Goal: Find specific page/section: Find specific page/section

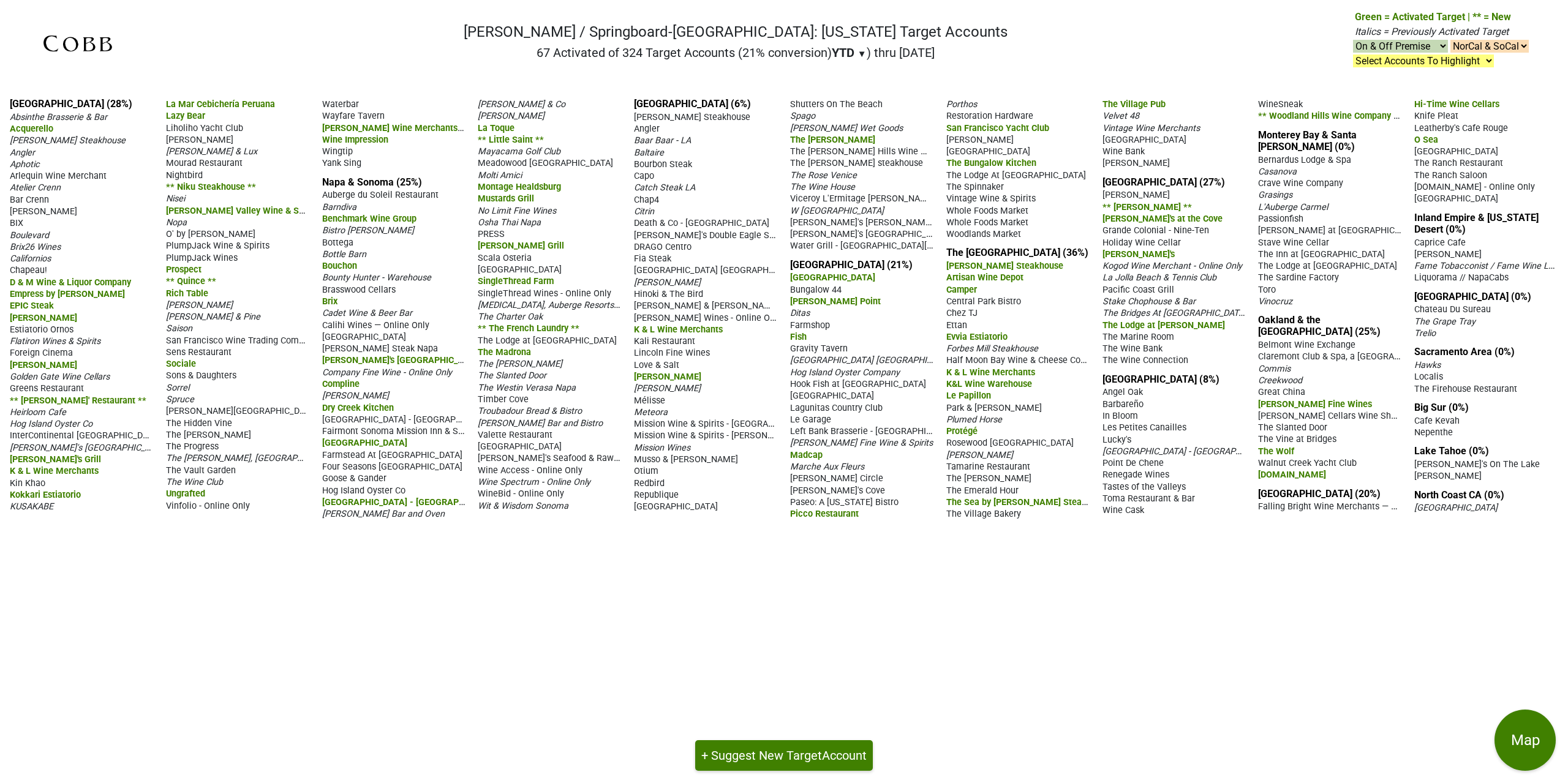
click at [562, 323] on span "** The French Laundry **" at bounding box center [528, 328] width 101 height 10
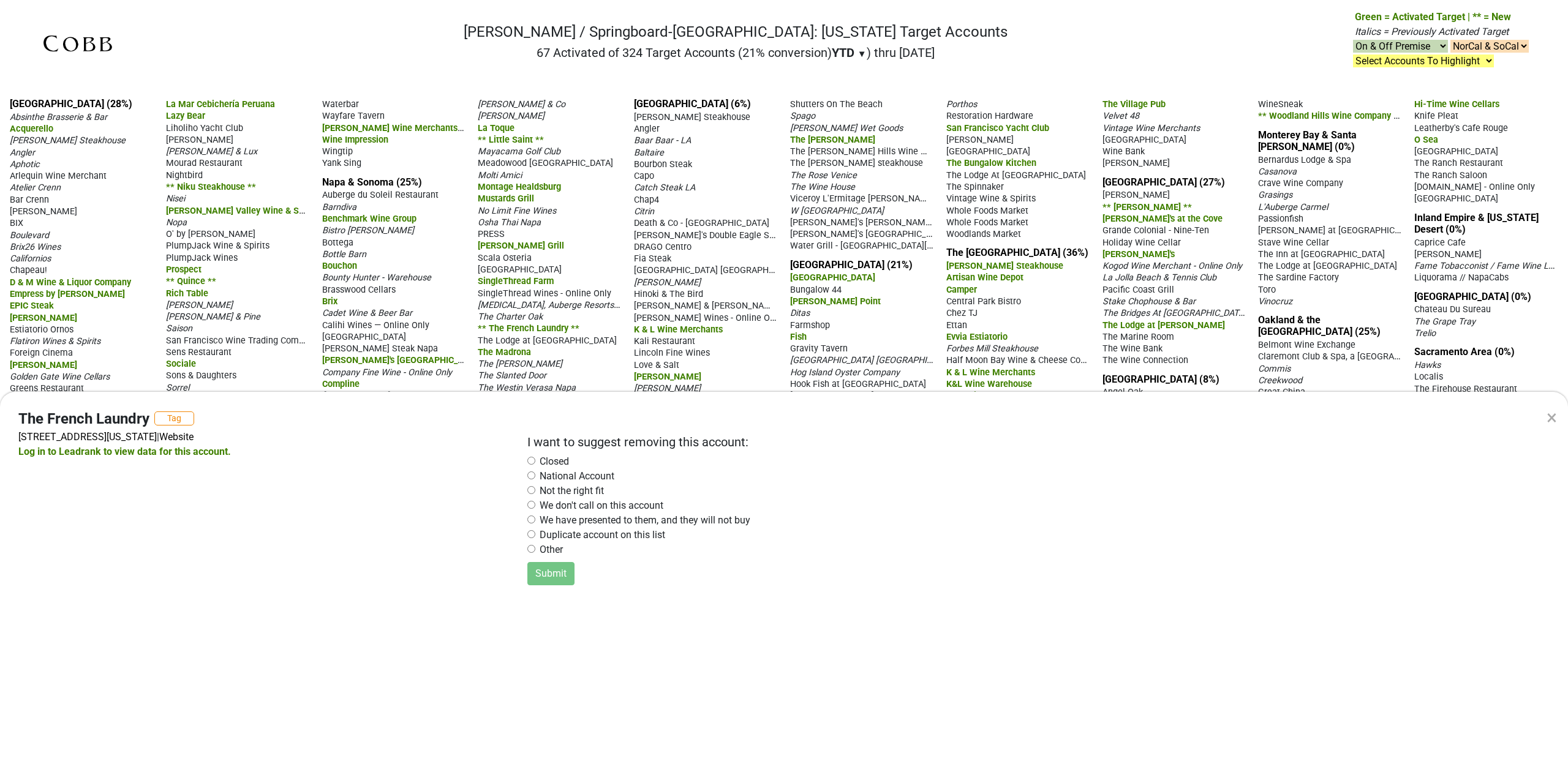
click at [614, 377] on div "× The French Laundry Tag 6640 Washington St, Yountville, CA 94599 | Website Log…" at bounding box center [784, 392] width 1568 height 783
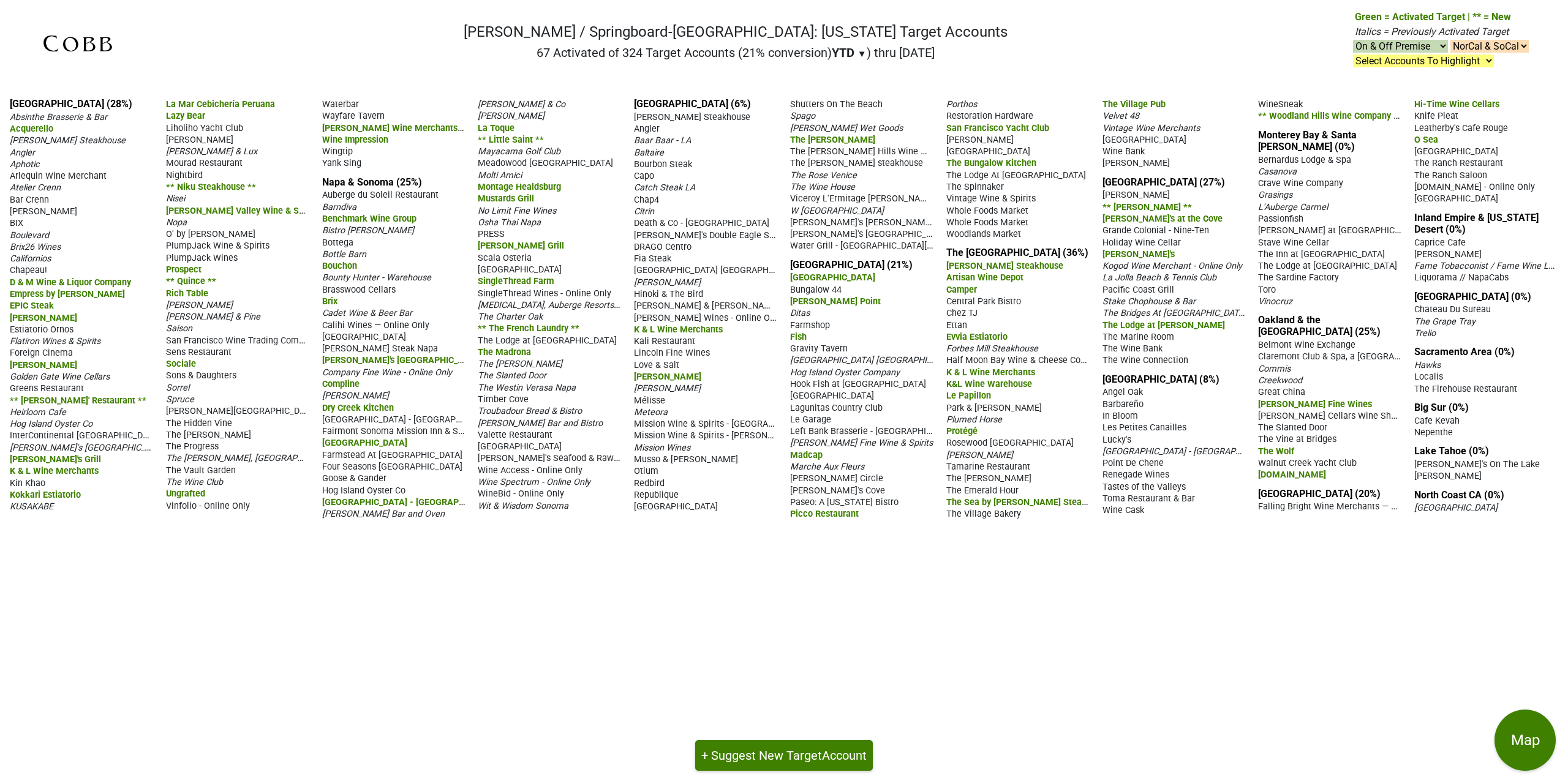
click at [524, 325] on span "** The French Laundry **" at bounding box center [528, 328] width 101 height 10
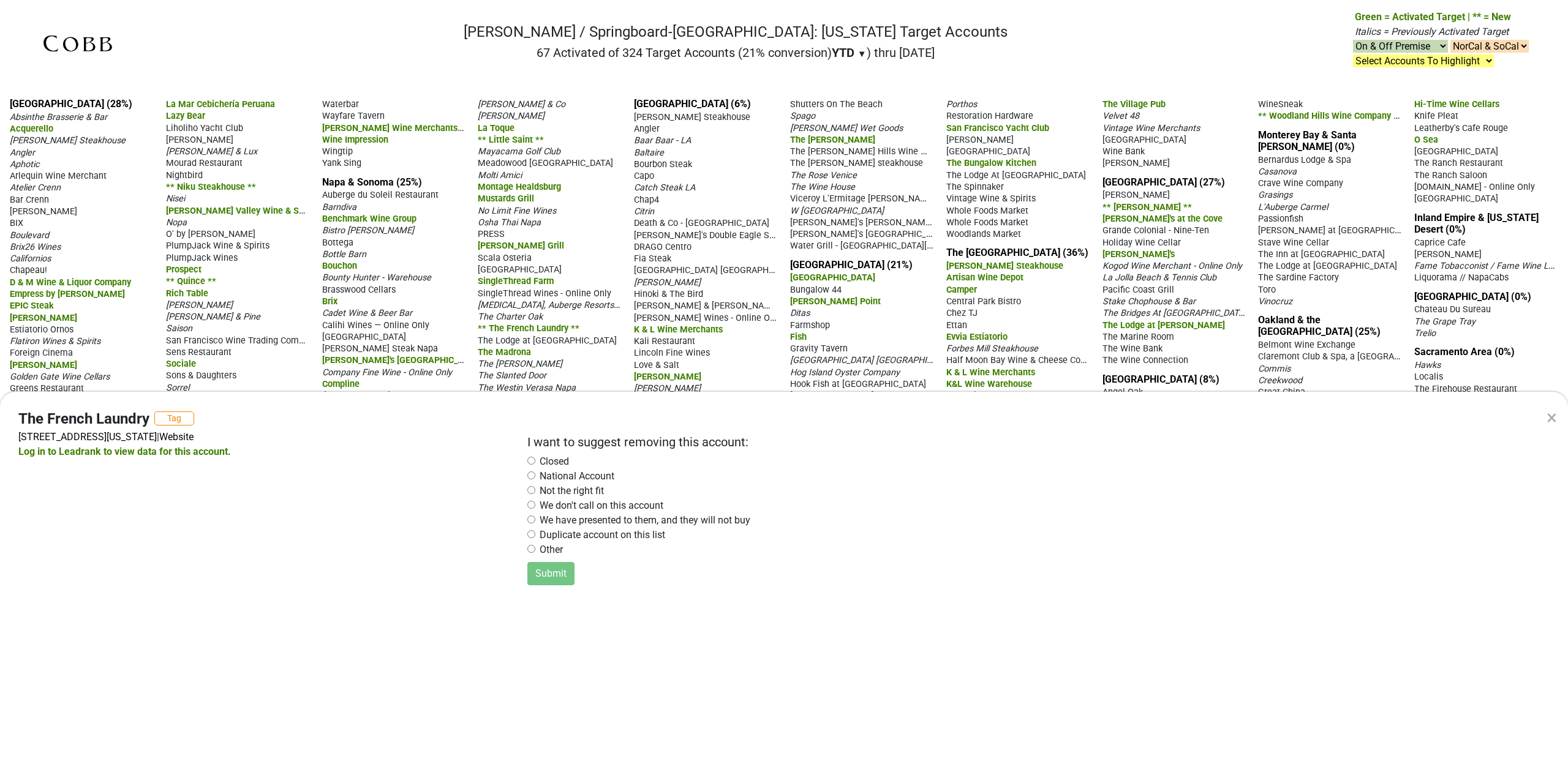
click at [482, 68] on div "× The French Laundry Tag 6640 Washington St, Yountville, CA 94599 | Website Log…" at bounding box center [784, 392] width 1568 height 783
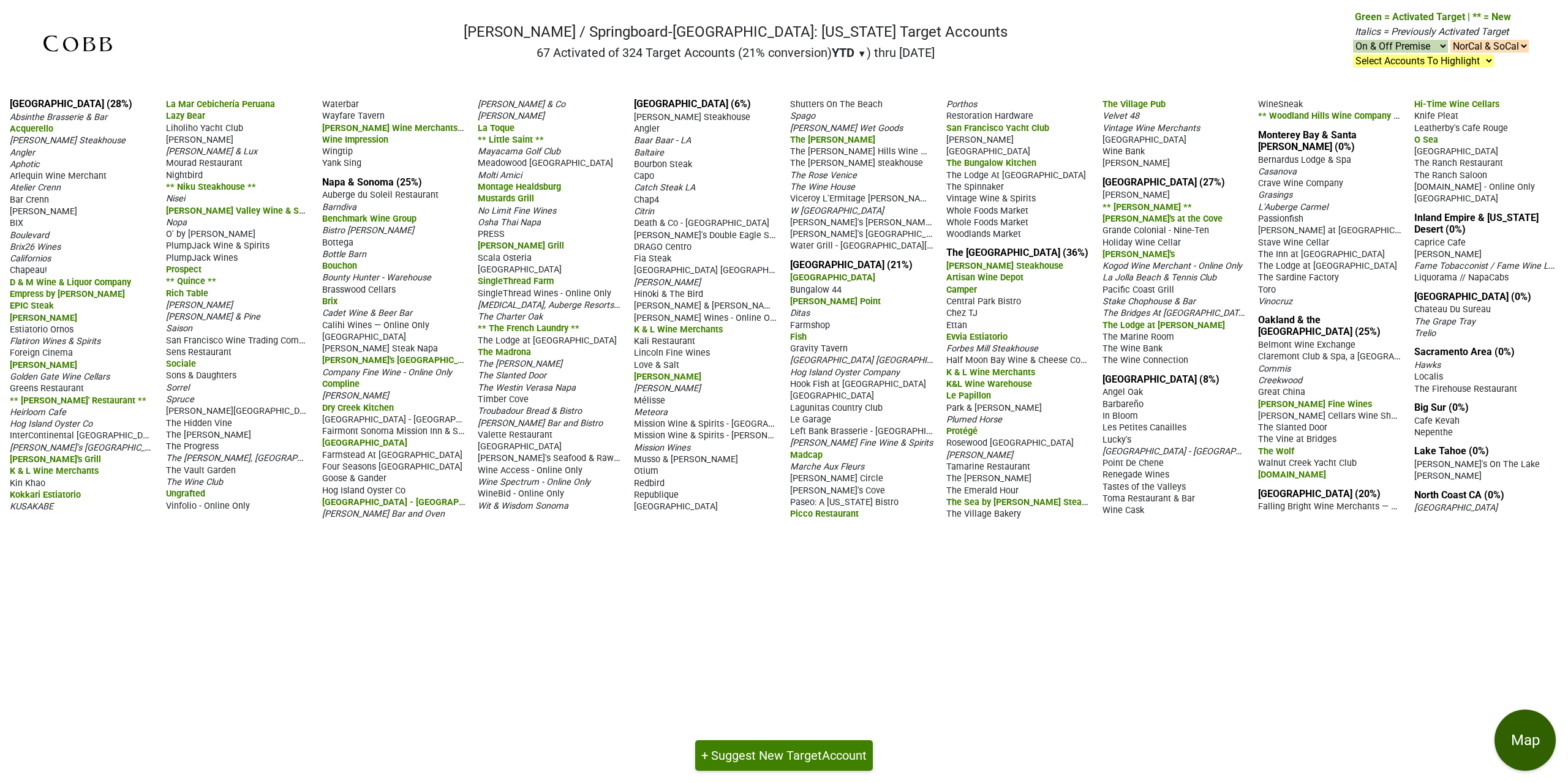
click at [1517, 724] on button "Map" at bounding box center [1525, 740] width 62 height 62
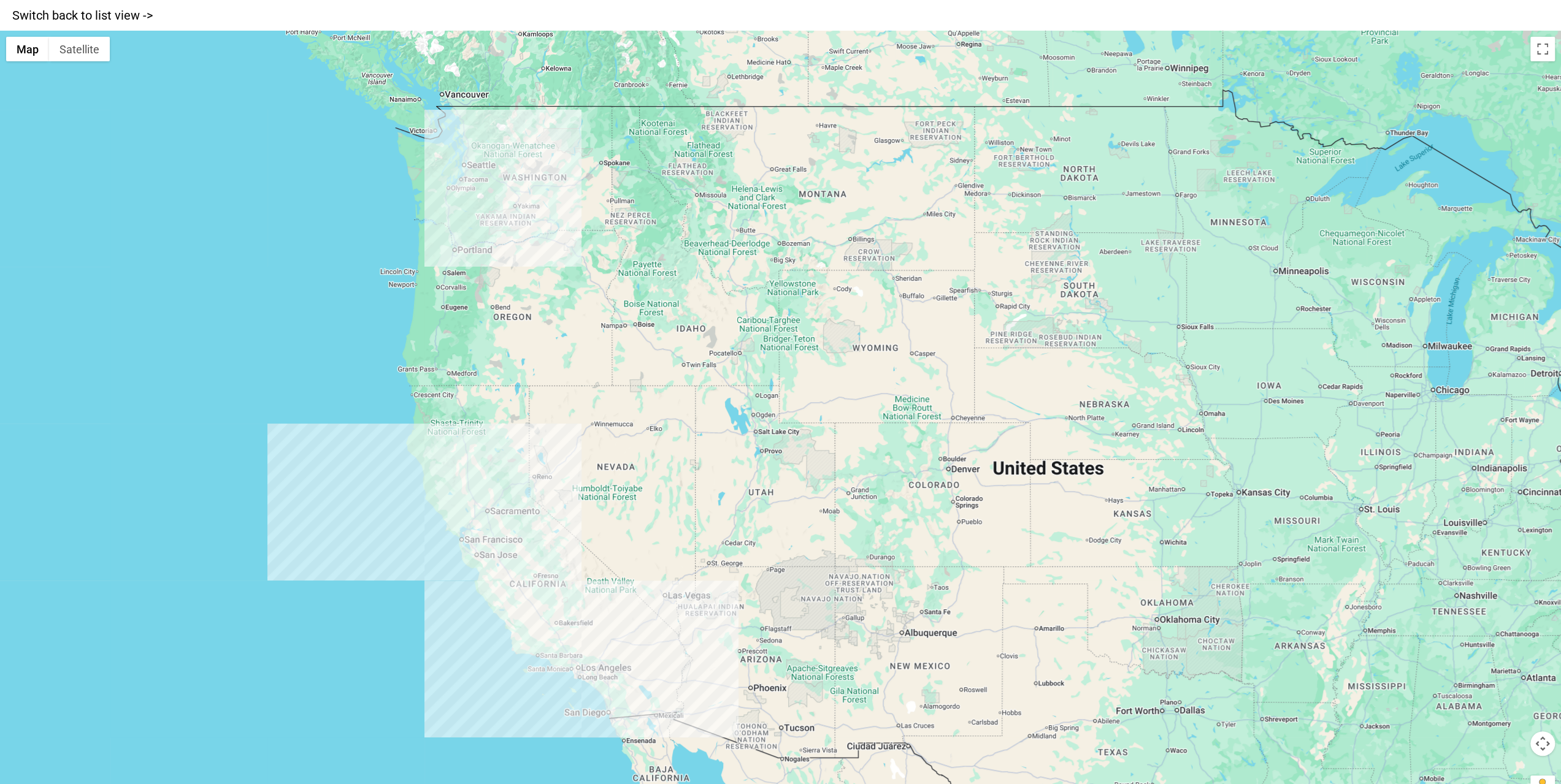
drag, startPoint x: 419, startPoint y: 66, endPoint x: 460, endPoint y: 220, distance: 159.4
click at [460, 221] on div at bounding box center [780, 422] width 1561 height 784
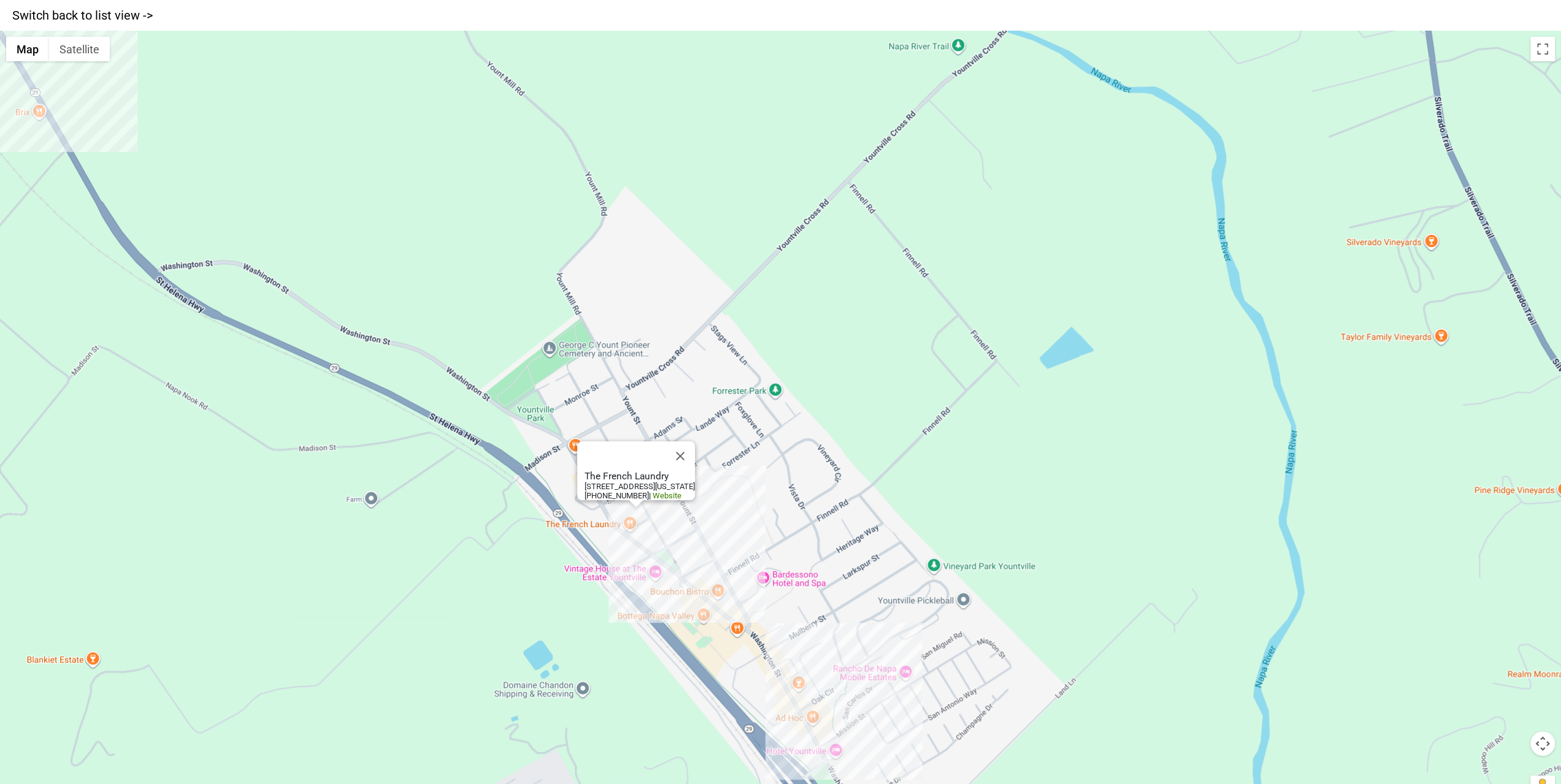
click at [635, 514] on div "The French Laundry 6640 Washington St, Yountville, CA 94599 707-944-2380 | Webs…" at bounding box center [780, 422] width 1561 height 784
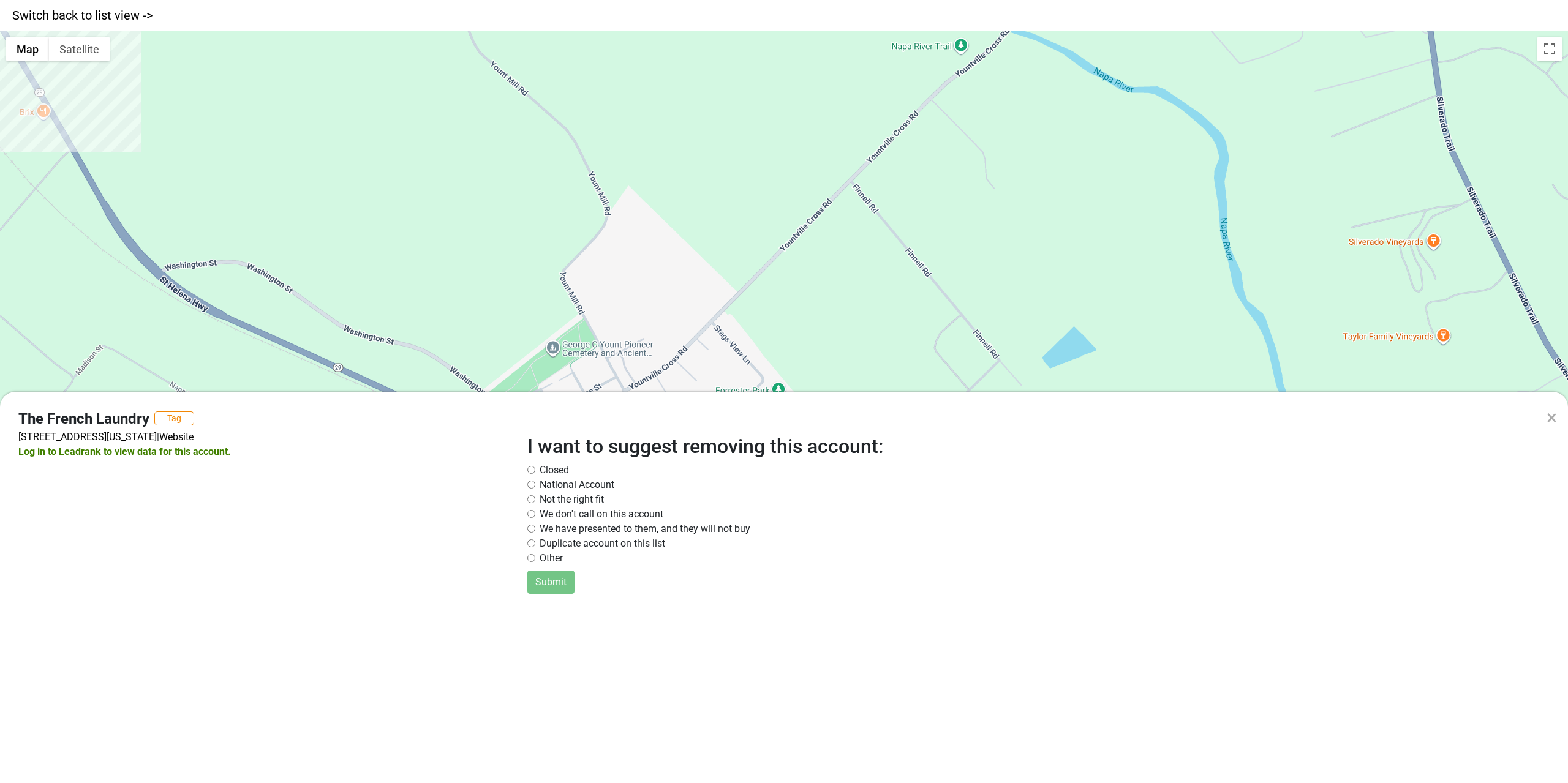
click at [179, 219] on div "× The French Laundry Tag 6640 Washington St, Yountville, CA 94599 | Website Log…" at bounding box center [784, 392] width 1568 height 783
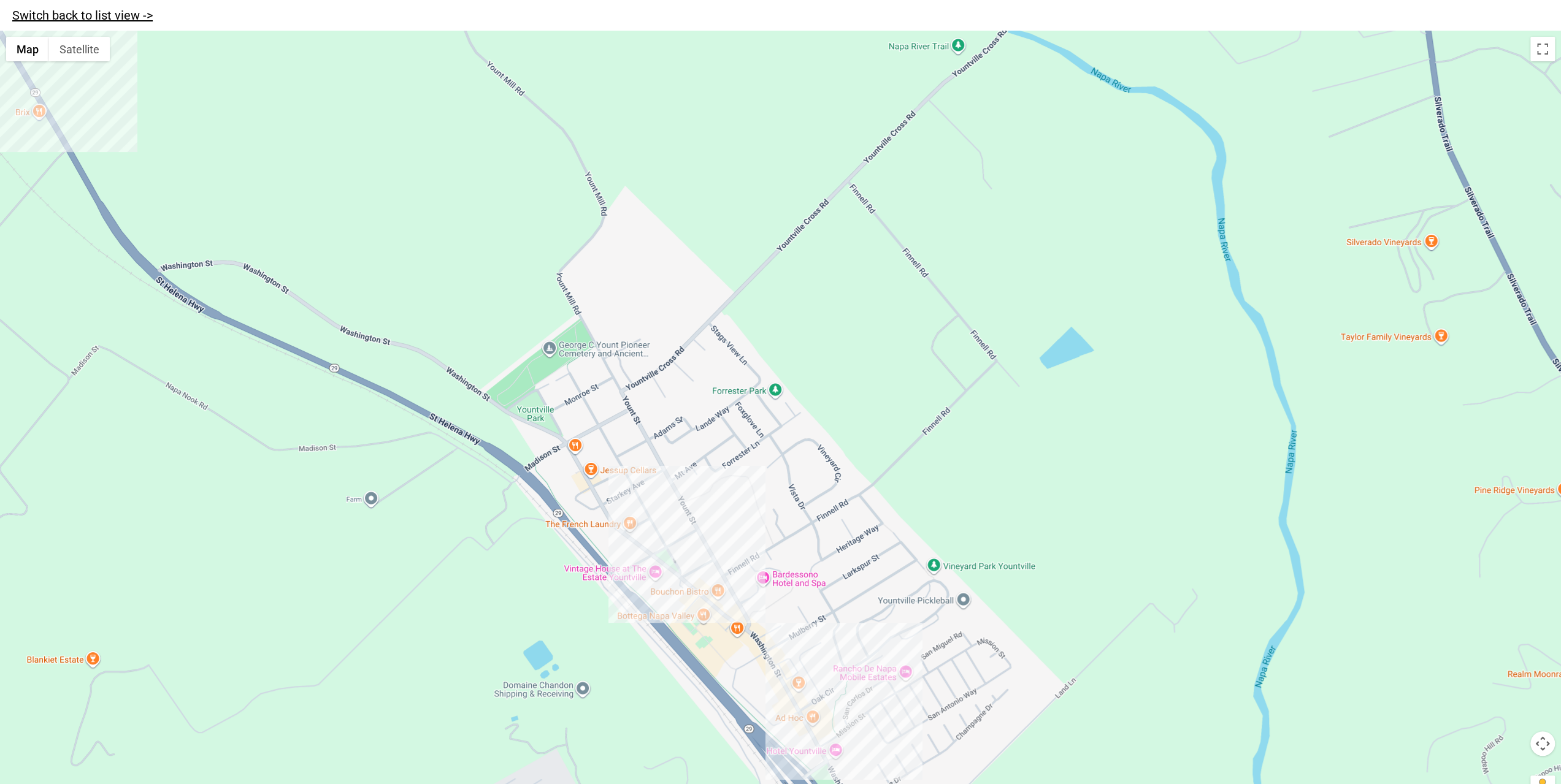
click at [90, 9] on link "Switch back to list view ->" at bounding box center [83, 14] width 140 height 14
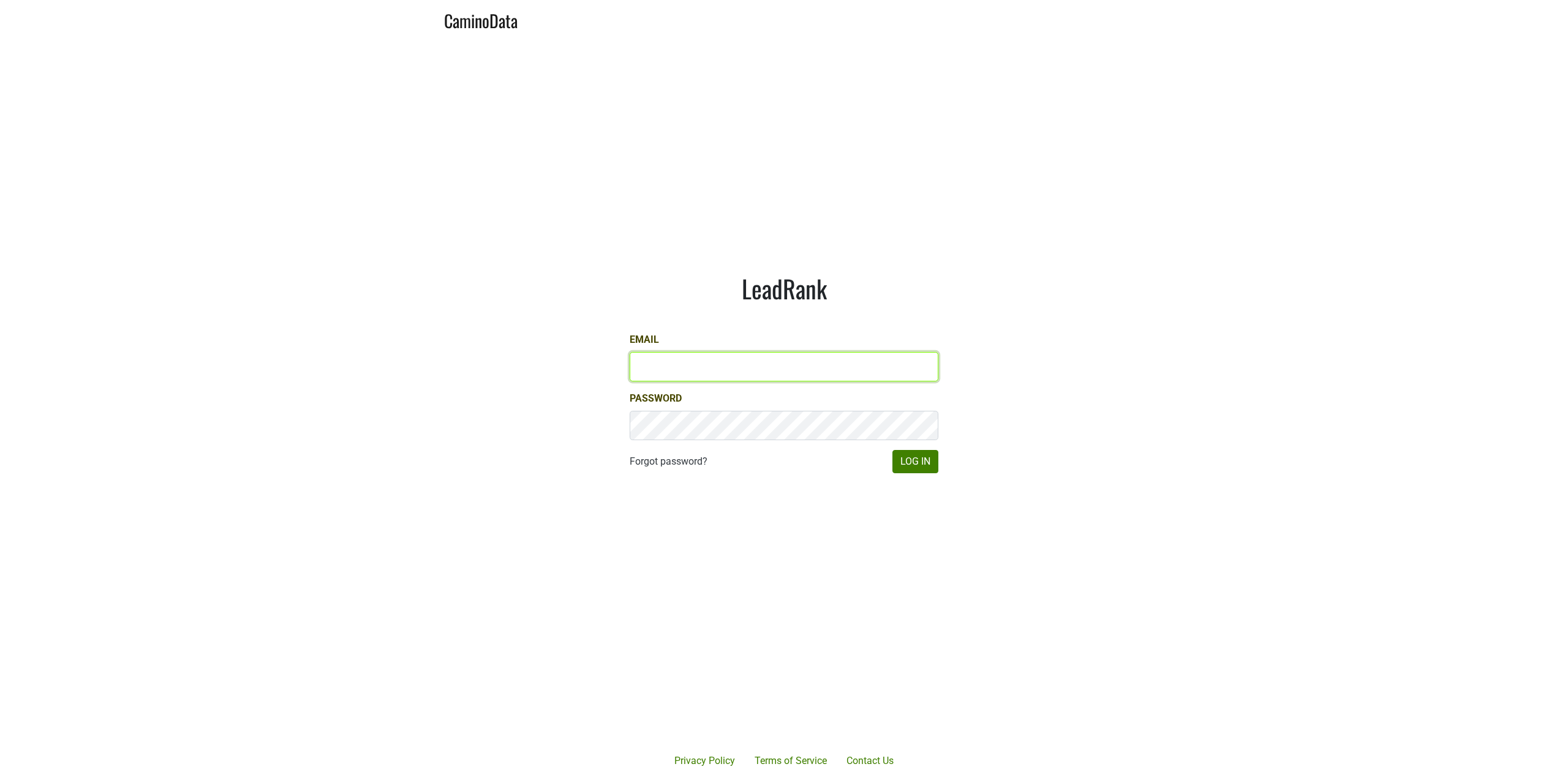
click at [705, 362] on input "Email" at bounding box center [784, 366] width 309 height 30
type input "andrew@cobbwines.com"
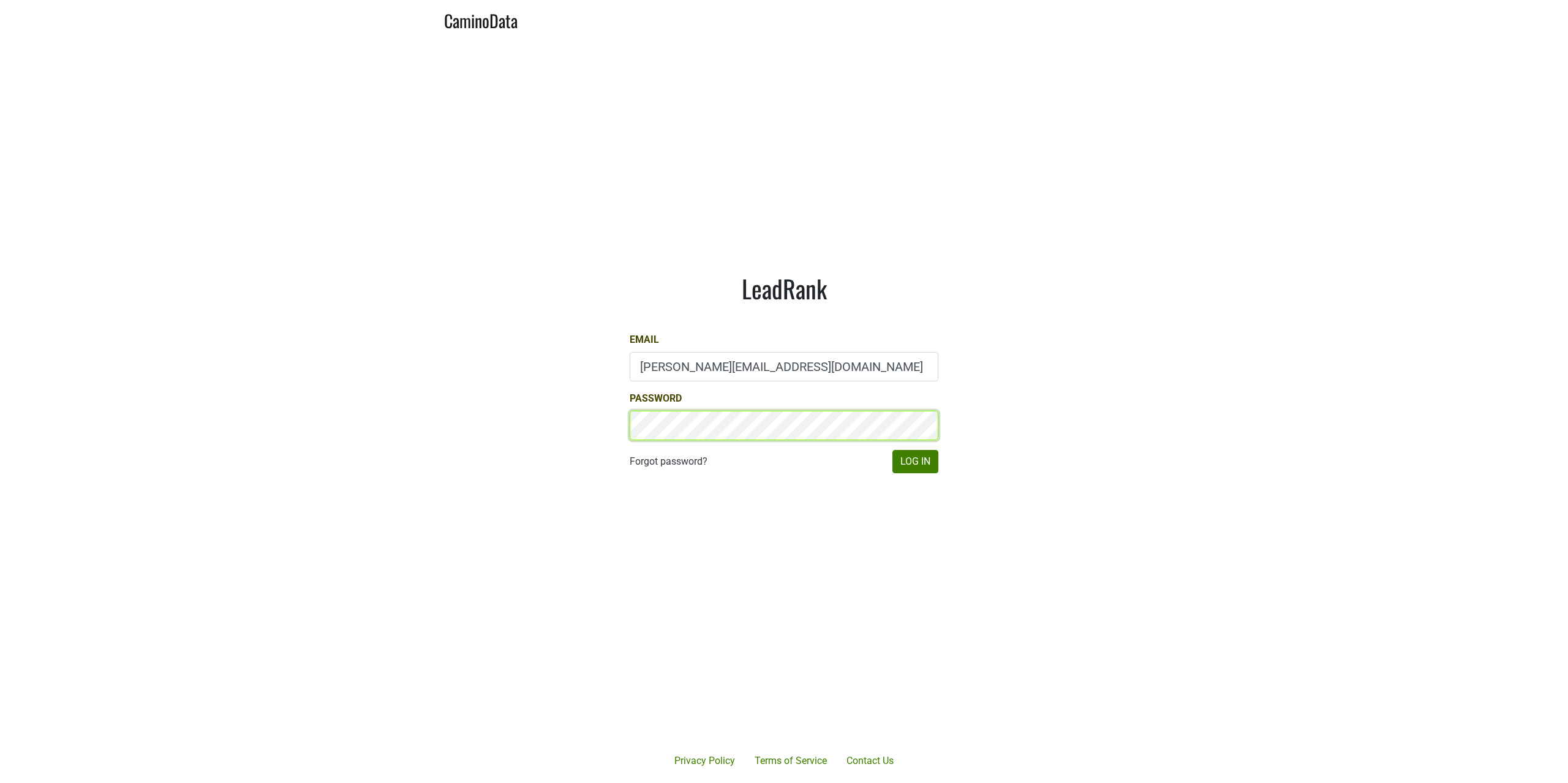
click at [893, 451] on button "Log In" at bounding box center [916, 462] width 46 height 24
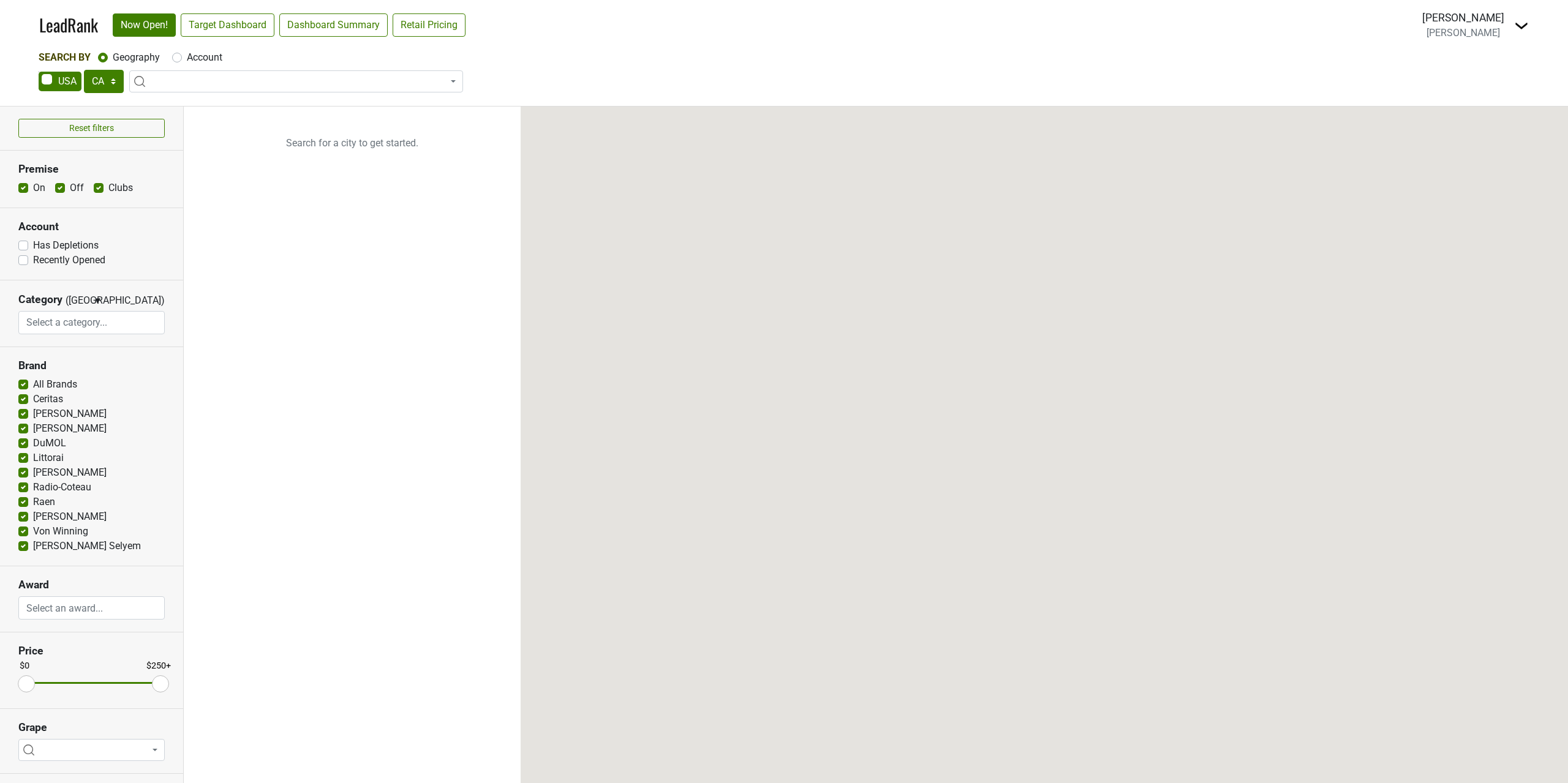
select select "CA"
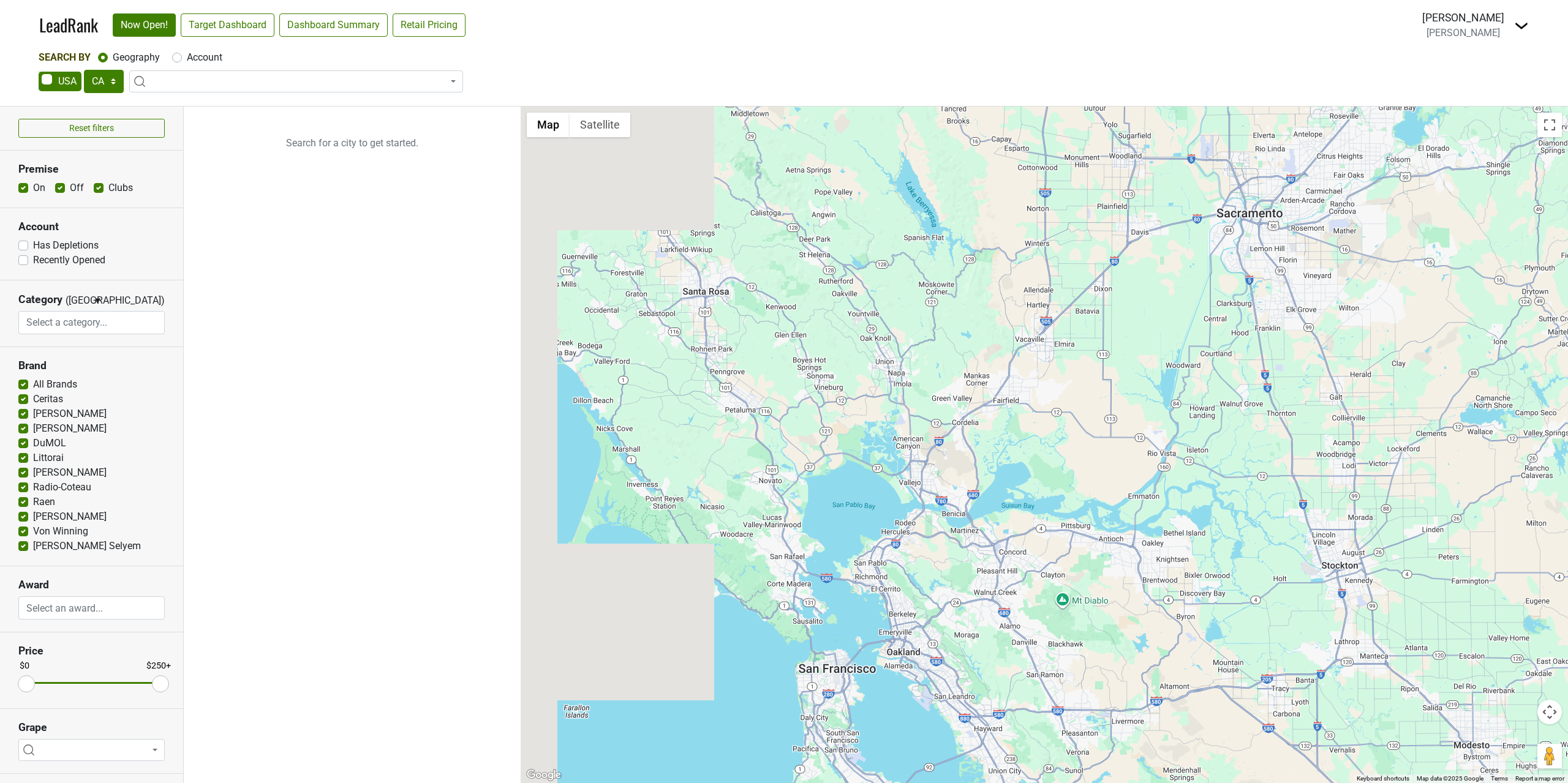
drag, startPoint x: 604, startPoint y: 354, endPoint x: 1079, endPoint y: 401, distance: 477.3
click at [1079, 401] on div at bounding box center [1044, 445] width 1047 height 677
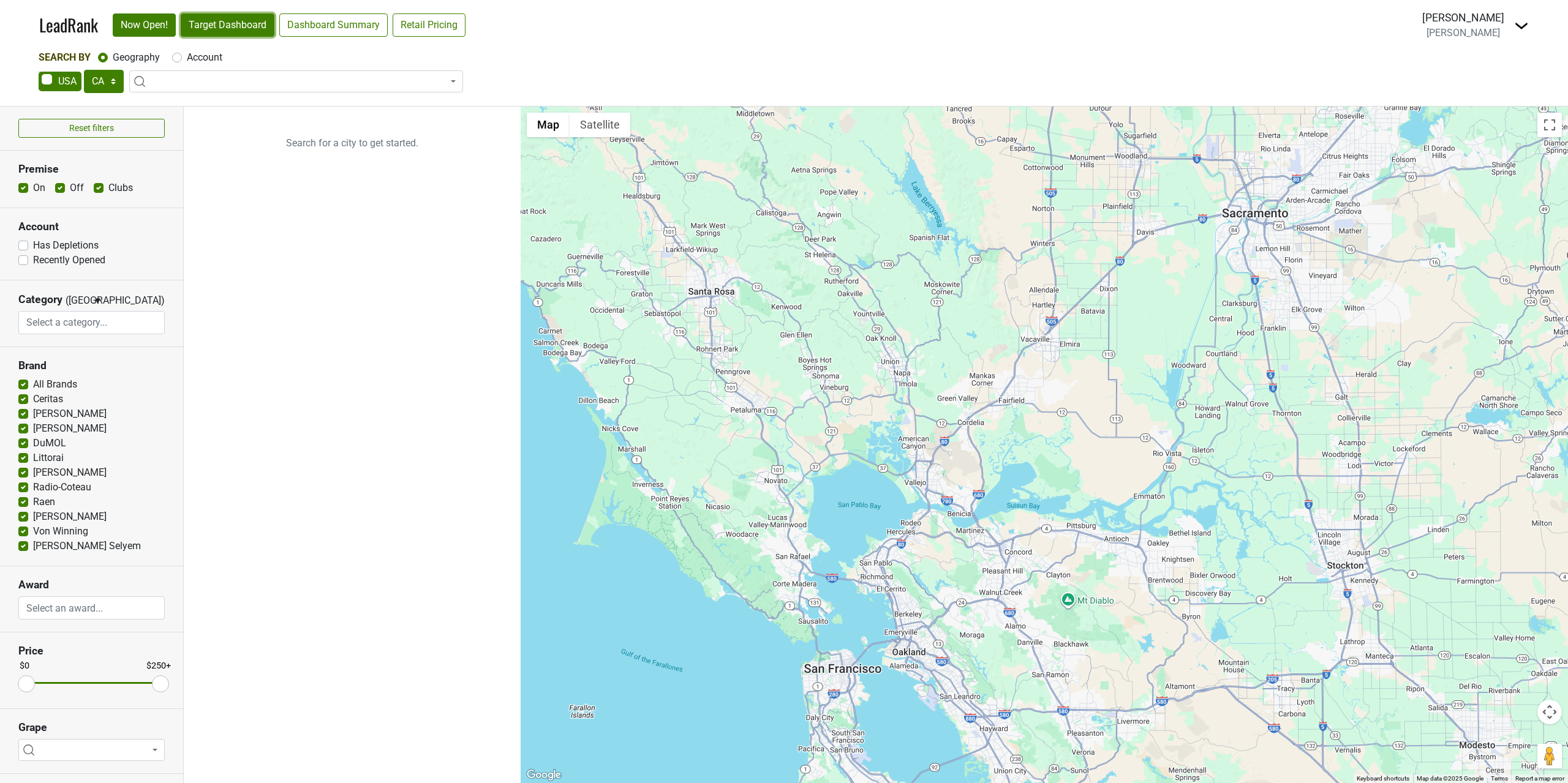
click at [244, 24] on link "Target Dashboard" at bounding box center [227, 25] width 94 height 24
